Goal: Task Accomplishment & Management: Manage account settings

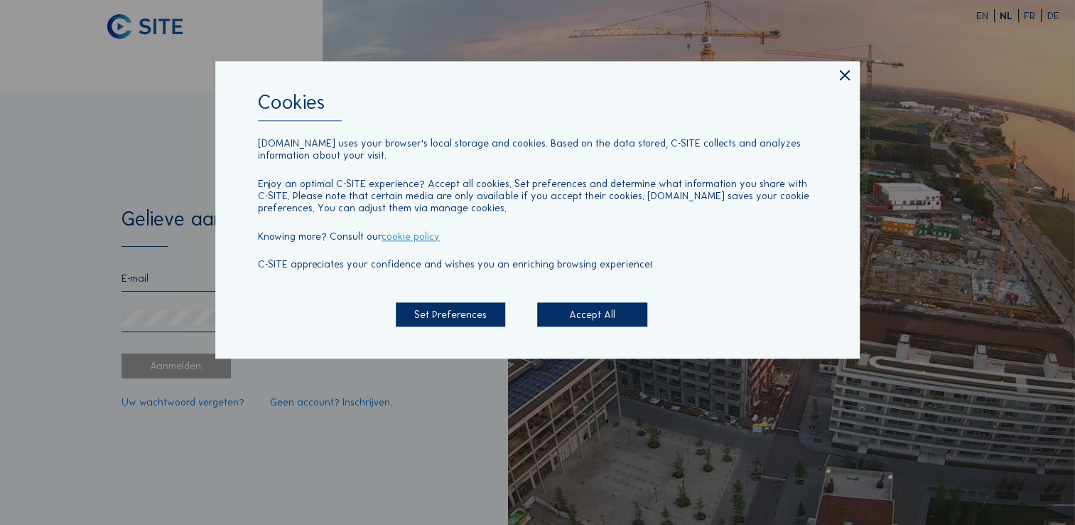
type input "[EMAIL_ADDRESS][DOMAIN_NAME]"
click at [599, 314] on div "Accept All" at bounding box center [591, 314] width 109 height 25
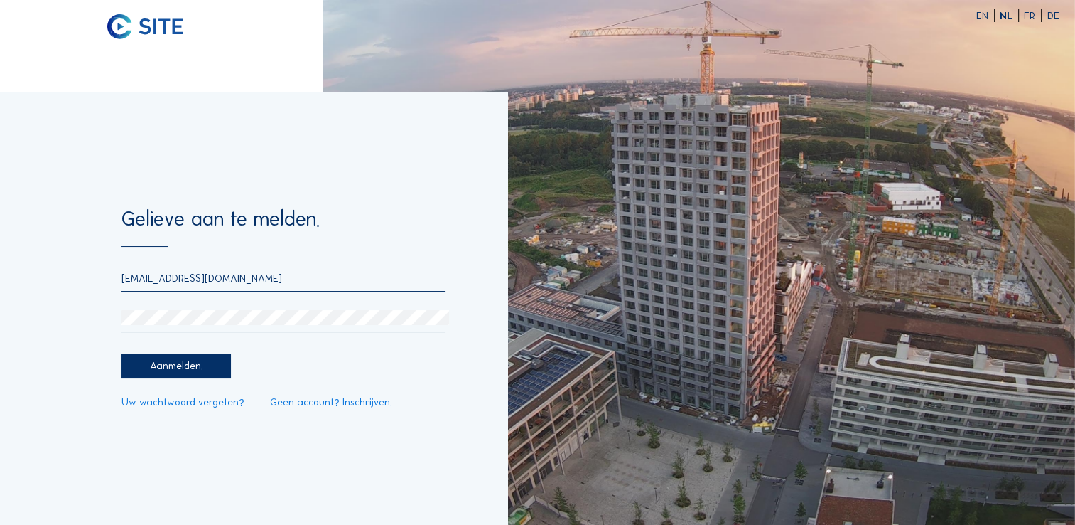
click at [154, 366] on div "Aanmelden." at bounding box center [176, 365] width 109 height 25
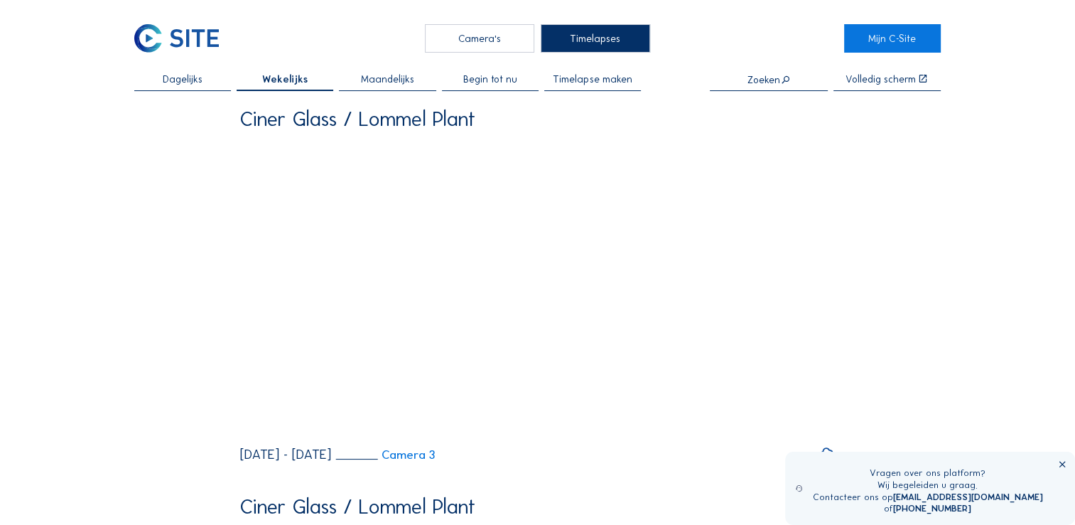
click at [1062, 464] on icon at bounding box center [1063, 464] width 10 height 10
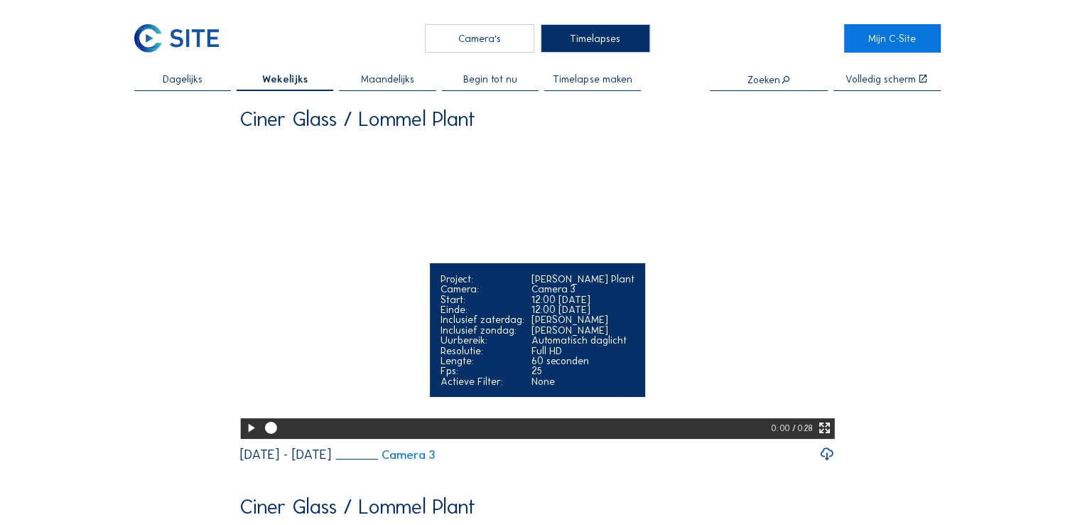
click at [250, 436] on icon at bounding box center [251, 427] width 14 height 17
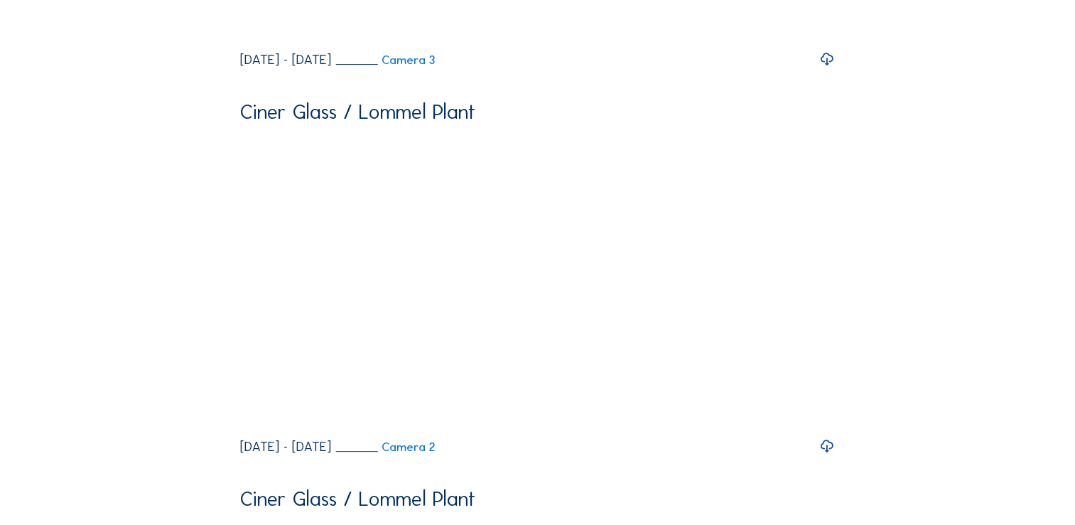
scroll to position [426, 0]
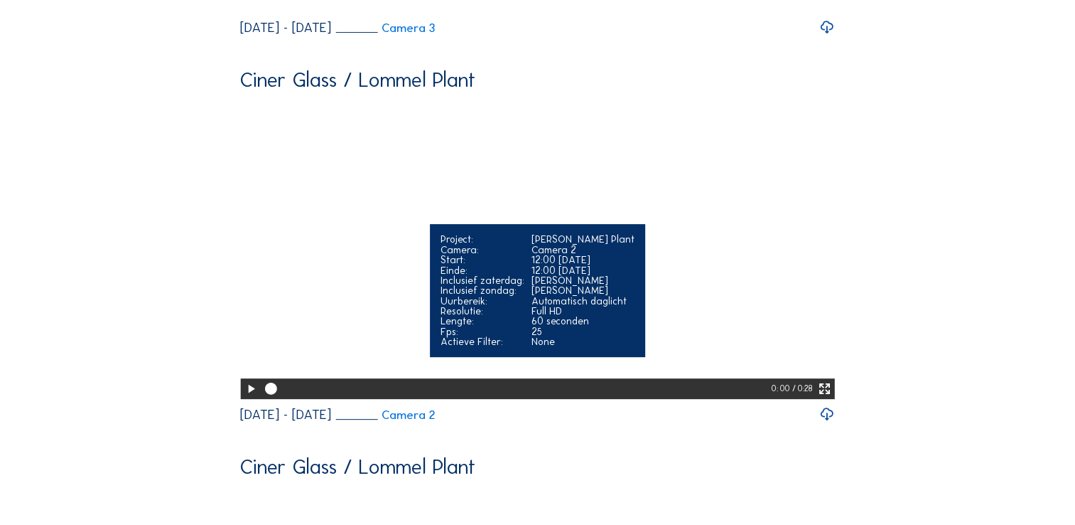
click at [246, 397] on icon at bounding box center [251, 388] width 14 height 17
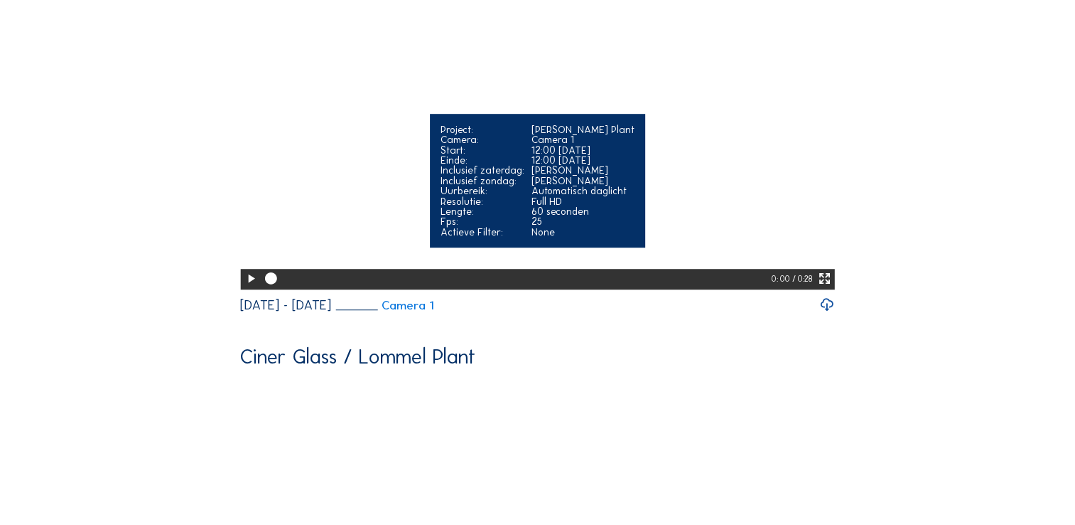
scroll to position [924, 0]
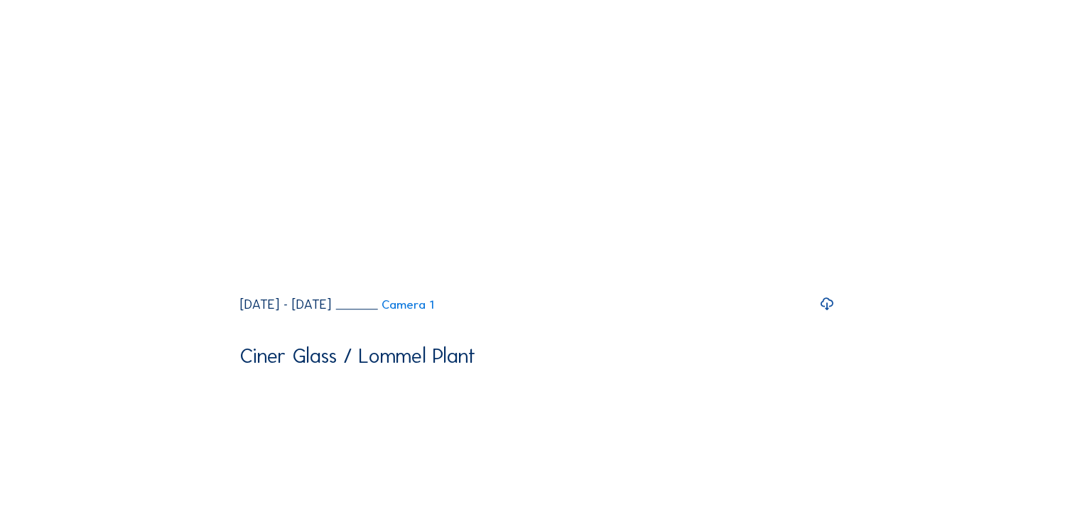
drag, startPoint x: 250, startPoint y: 398, endPoint x: 222, endPoint y: 377, distance: 34.5
click at [249, 286] on icon at bounding box center [251, 277] width 14 height 17
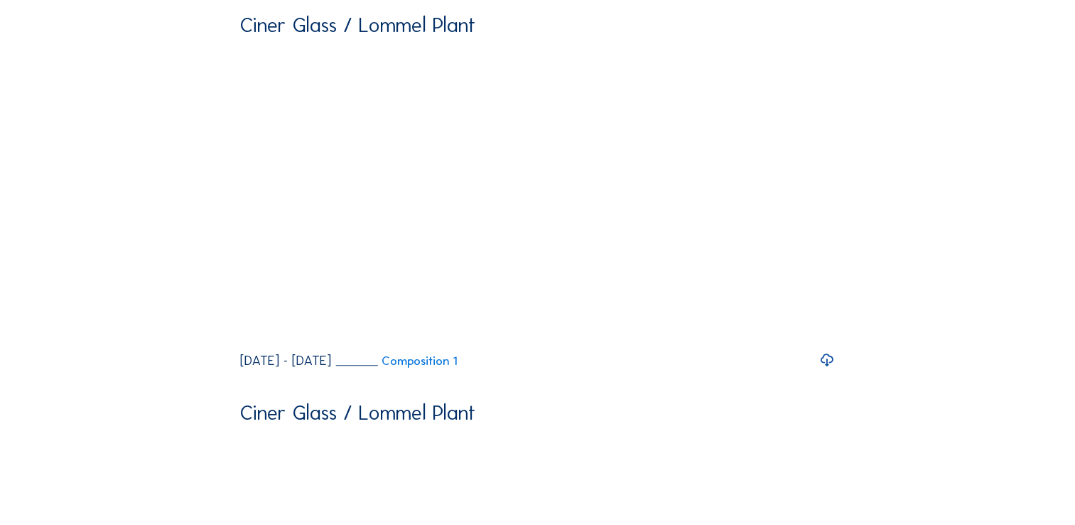
scroll to position [1279, 0]
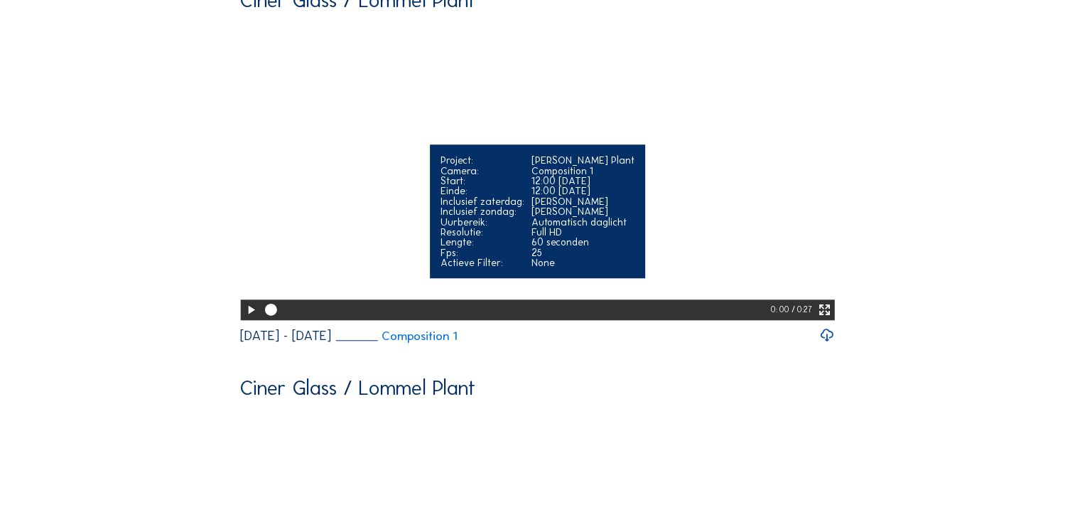
click at [240, 320] on div at bounding box center [250, 309] width 21 height 21
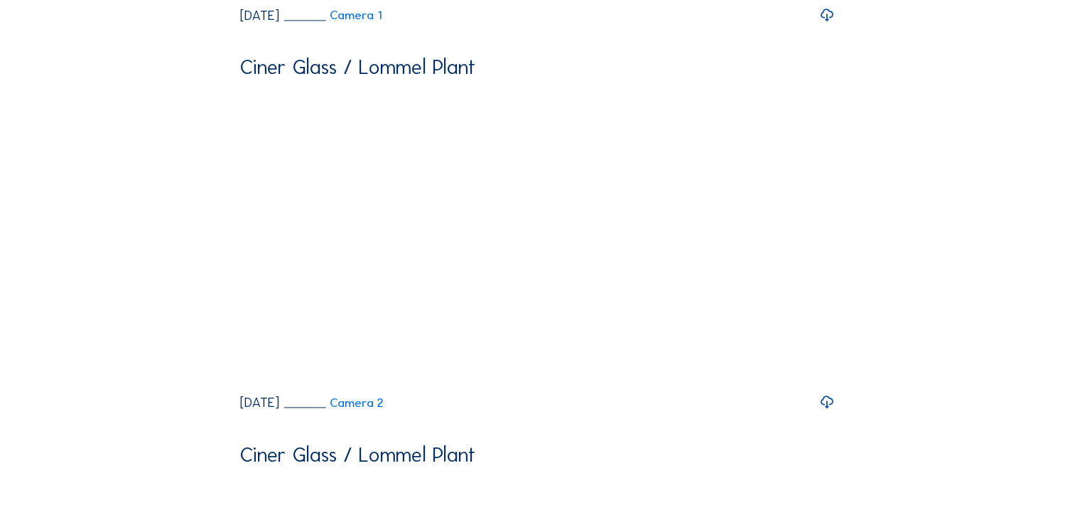
scroll to position [2061, 0]
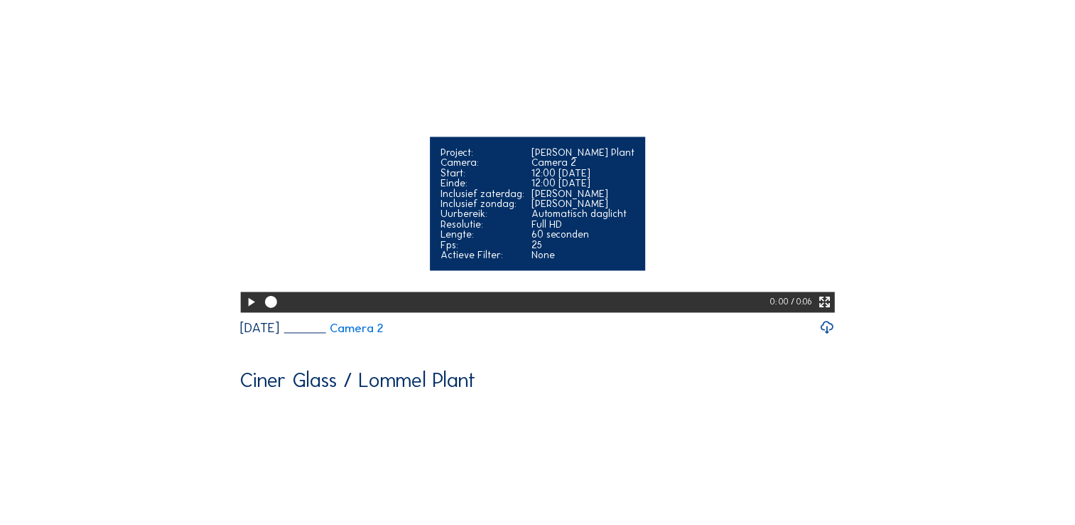
click at [249, 311] on icon at bounding box center [251, 302] width 14 height 17
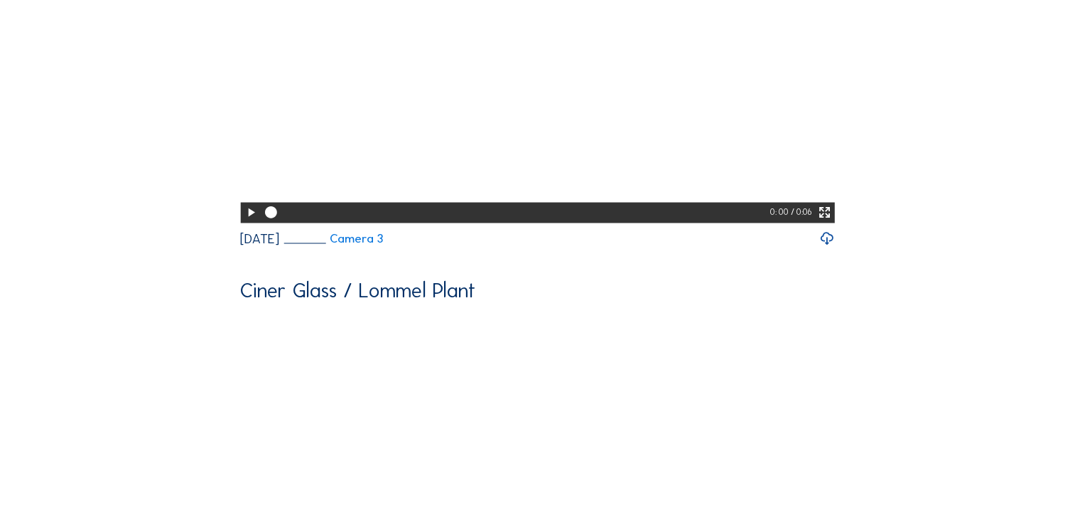
scroll to position [2559, 0]
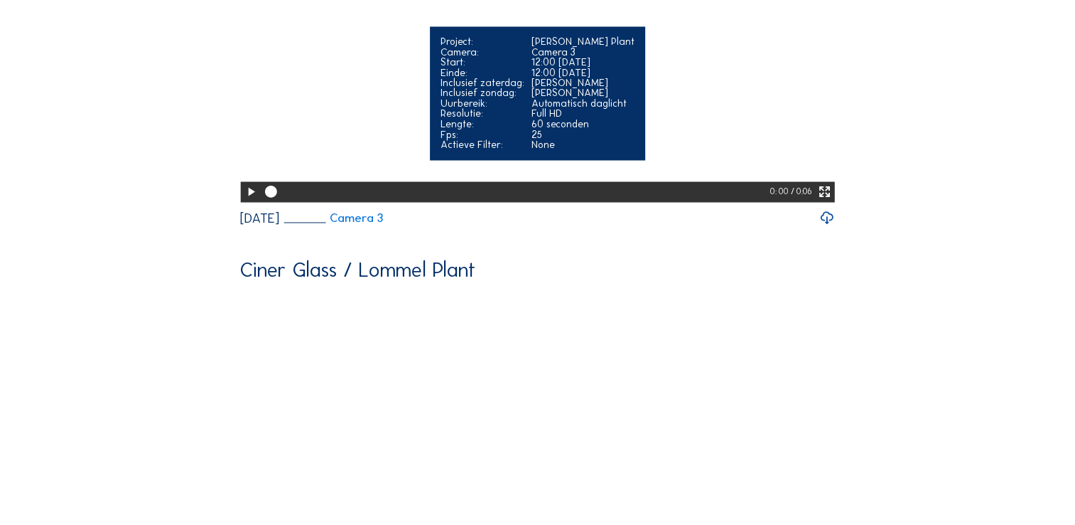
click at [250, 200] on icon at bounding box center [251, 191] width 14 height 17
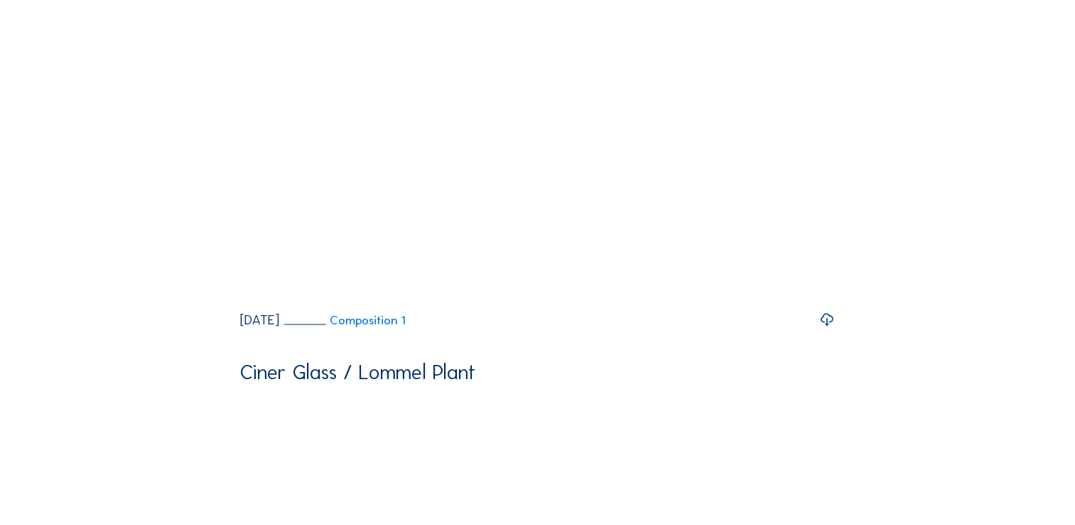
scroll to position [2914, 0]
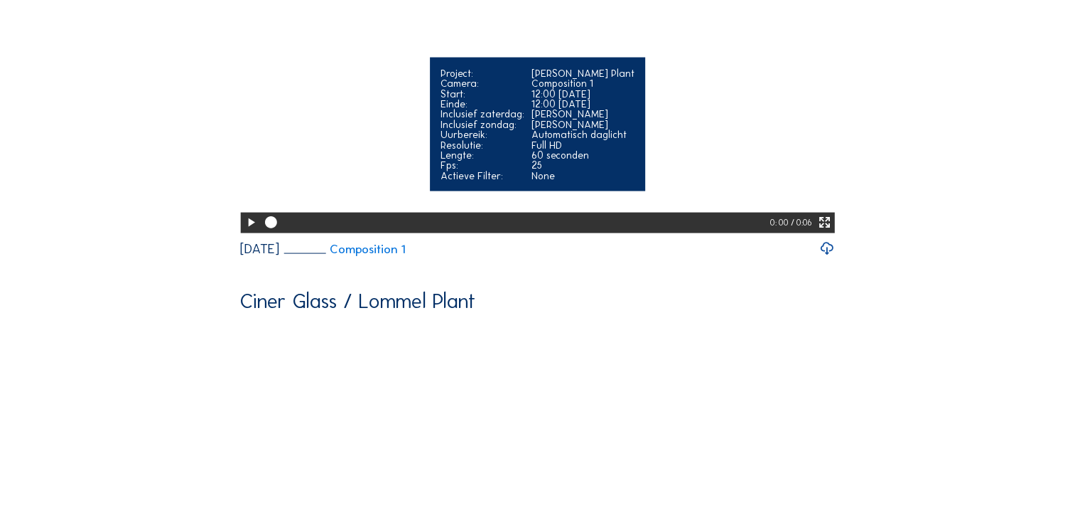
click at [250, 231] on icon at bounding box center [251, 222] width 14 height 17
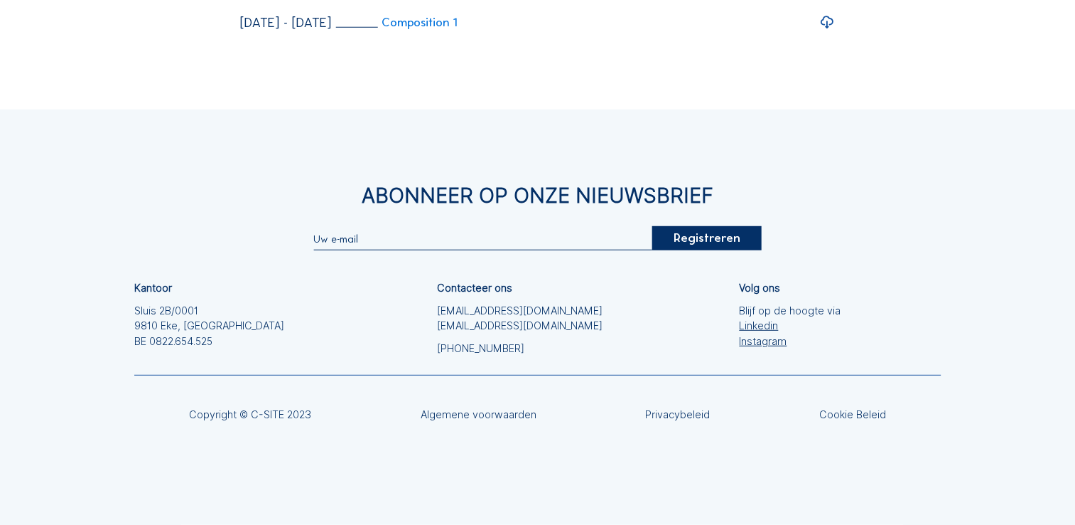
scroll to position [9517, 0]
